Goal: Information Seeking & Learning: Learn about a topic

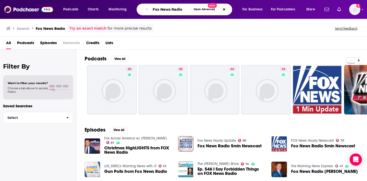
click at [164, 12] on input "Fox News Radio" at bounding box center [171, 9] width 41 height 8
paste input "[PERSON_NAME]'"
type input "[PERSON_NAME]"
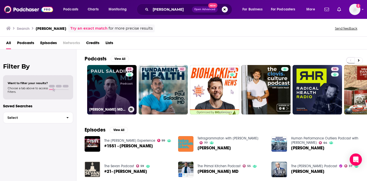
click at [119, 88] on link "65 [PERSON_NAME] MD podcast" at bounding box center [111, 89] width 49 height 49
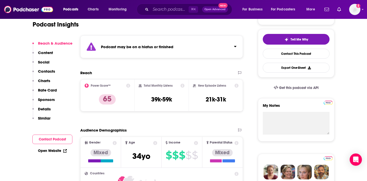
scroll to position [108, 0]
